Goal: Navigation & Orientation: Go to known website

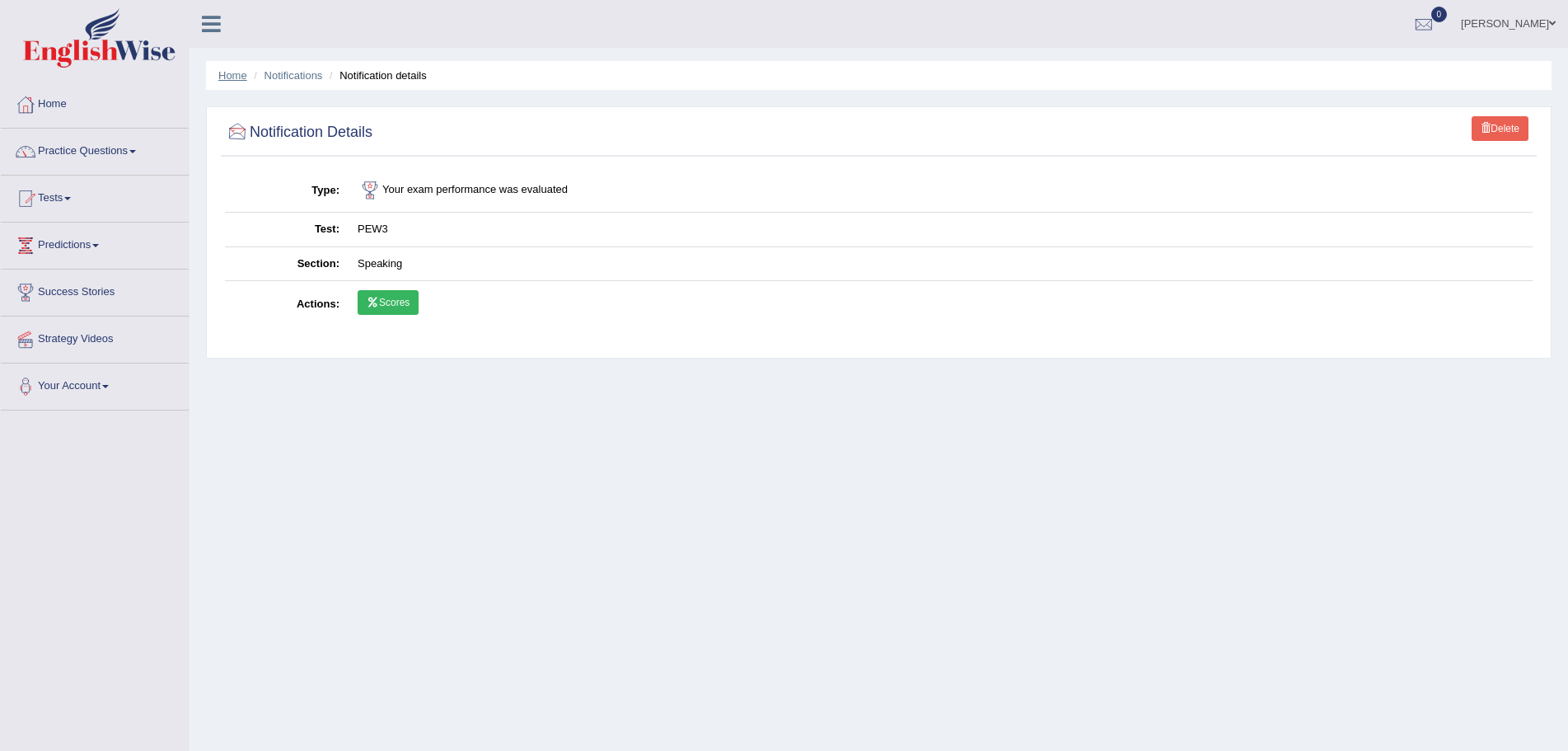
click at [220, 74] on link "Home" at bounding box center [233, 75] width 29 height 12
